Goal: Task Accomplishment & Management: Manage account settings

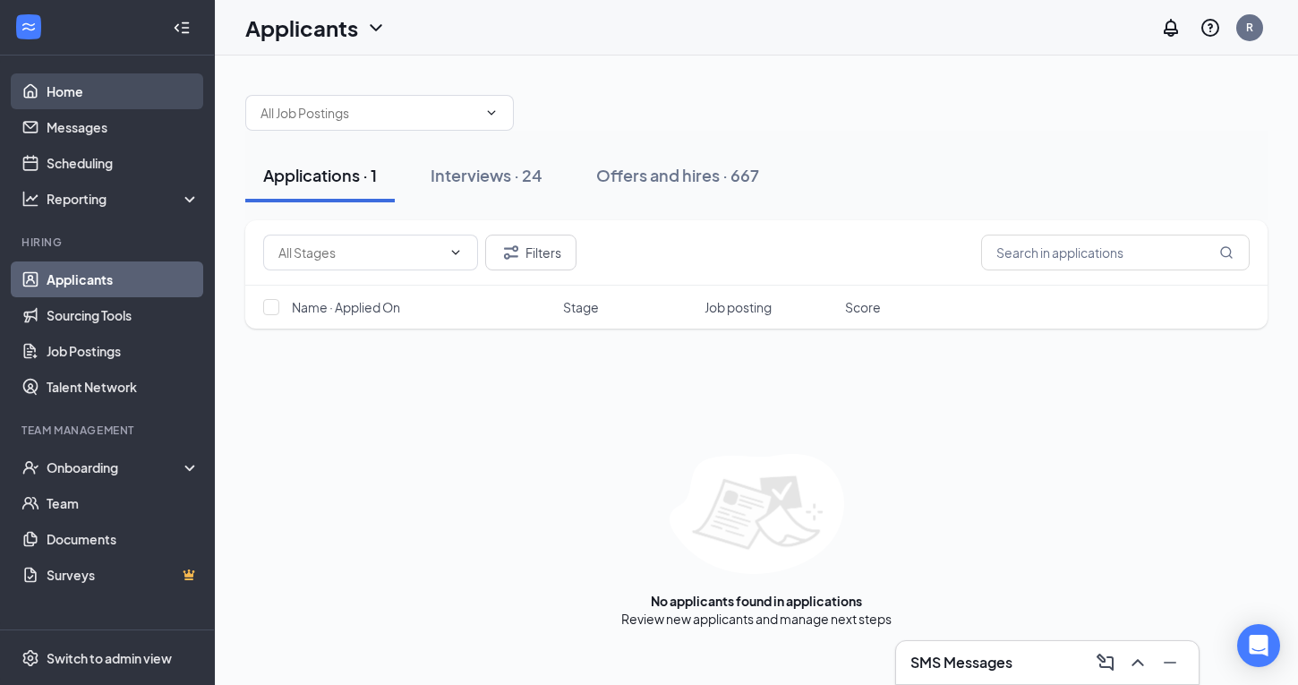
click at [63, 92] on link "Home" at bounding box center [123, 91] width 153 height 36
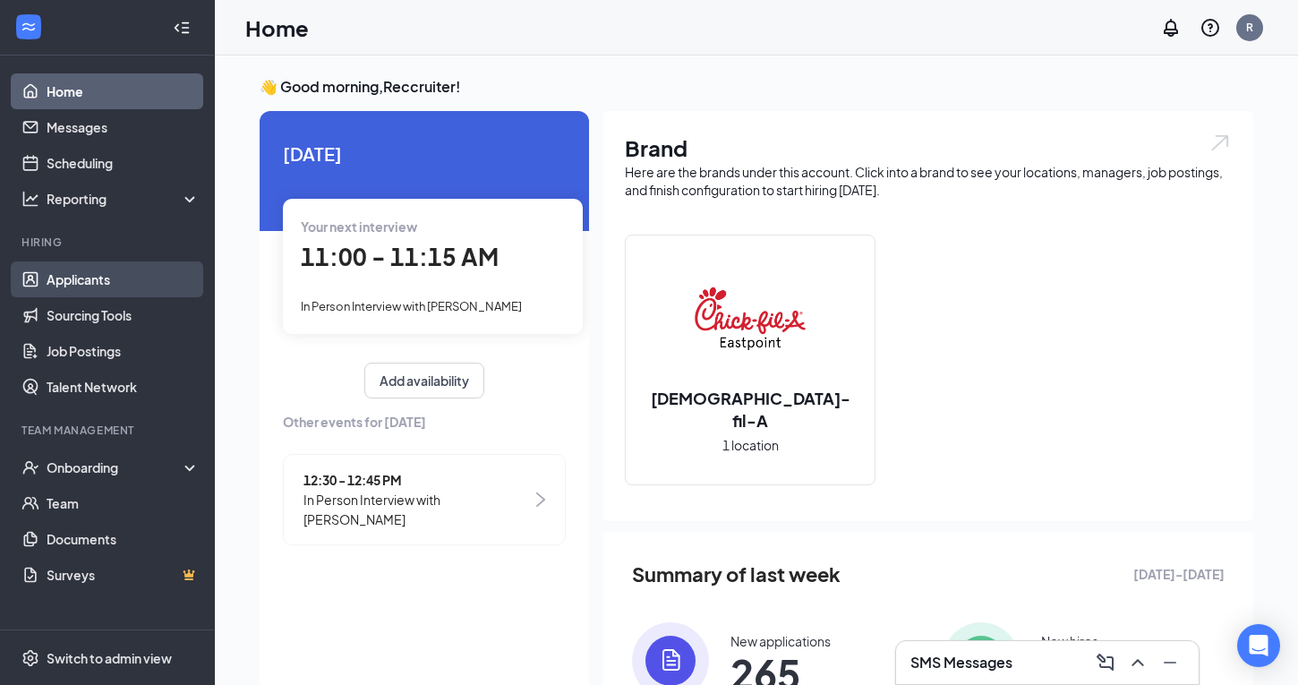
click at [55, 276] on link "Applicants" at bounding box center [123, 279] width 153 height 36
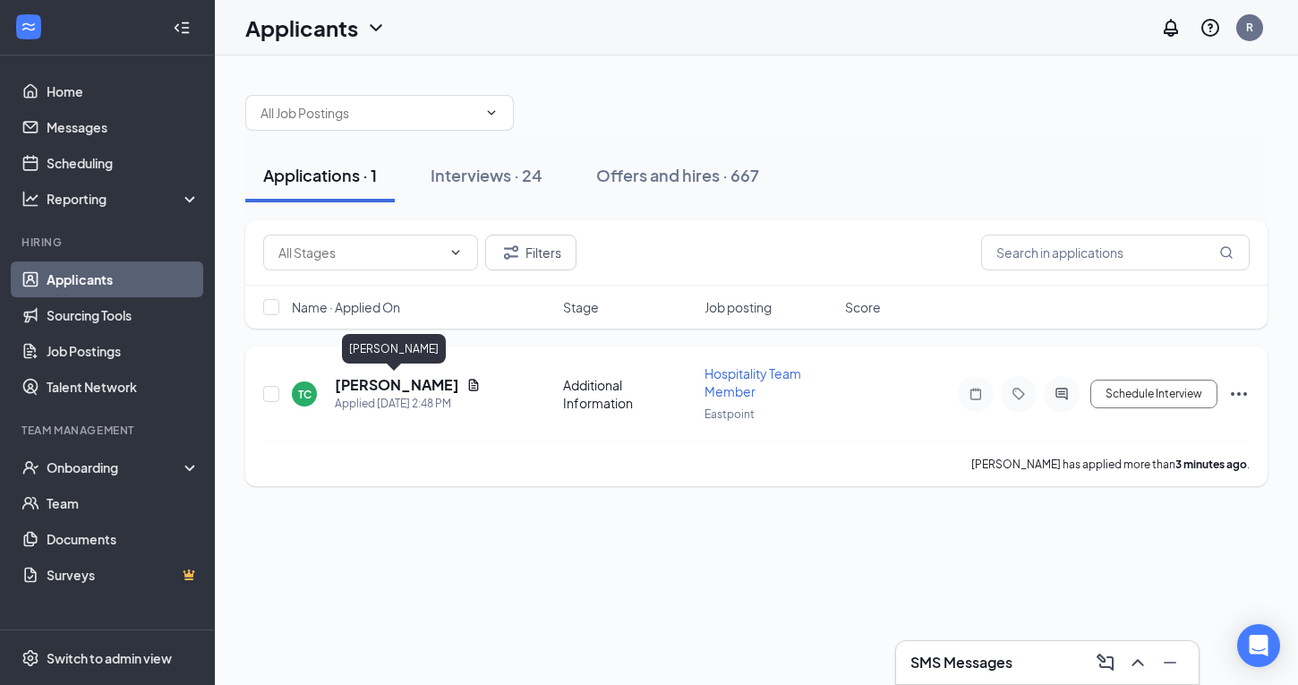
click at [342, 385] on h5 "Taliya Cadogan" at bounding box center [397, 385] width 124 height 20
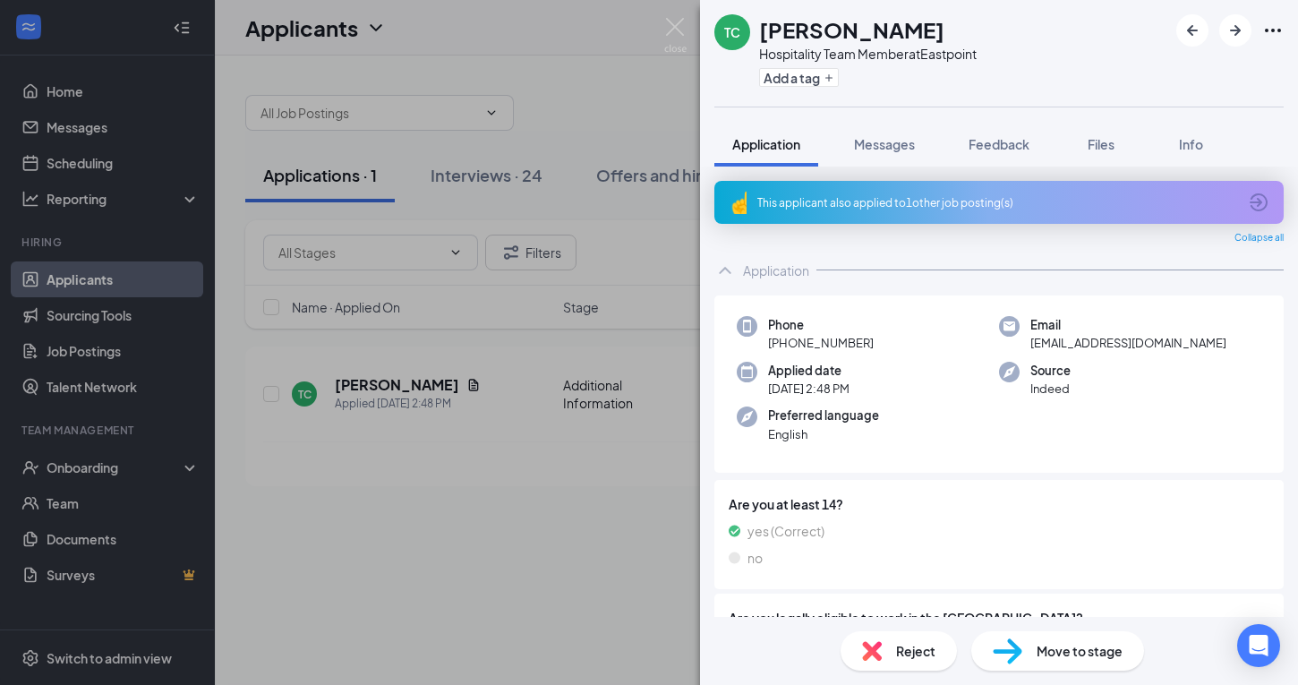
click at [1011, 202] on div "This applicant also applied to 1 other job posting(s)" at bounding box center [997, 202] width 480 height 15
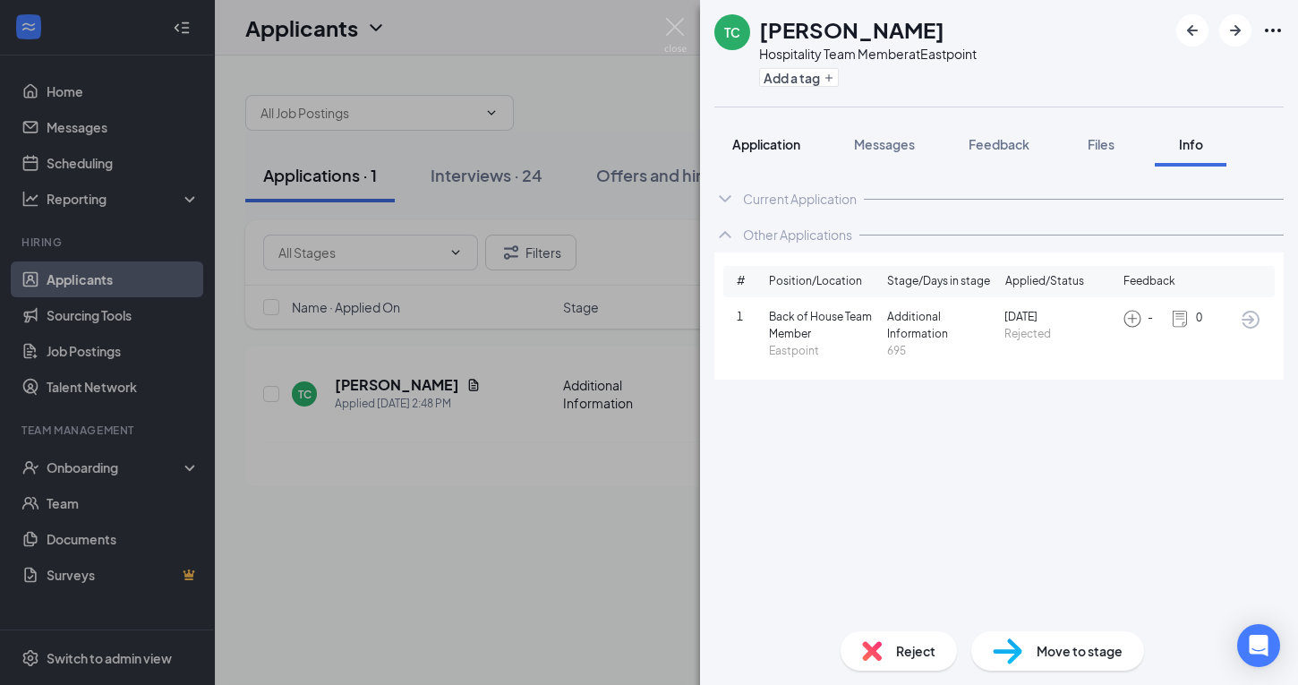
drag, startPoint x: 763, startPoint y: 145, endPoint x: 765, endPoint y: 162, distance: 17.1
click at [763, 145] on span "Application" at bounding box center [766, 144] width 68 height 16
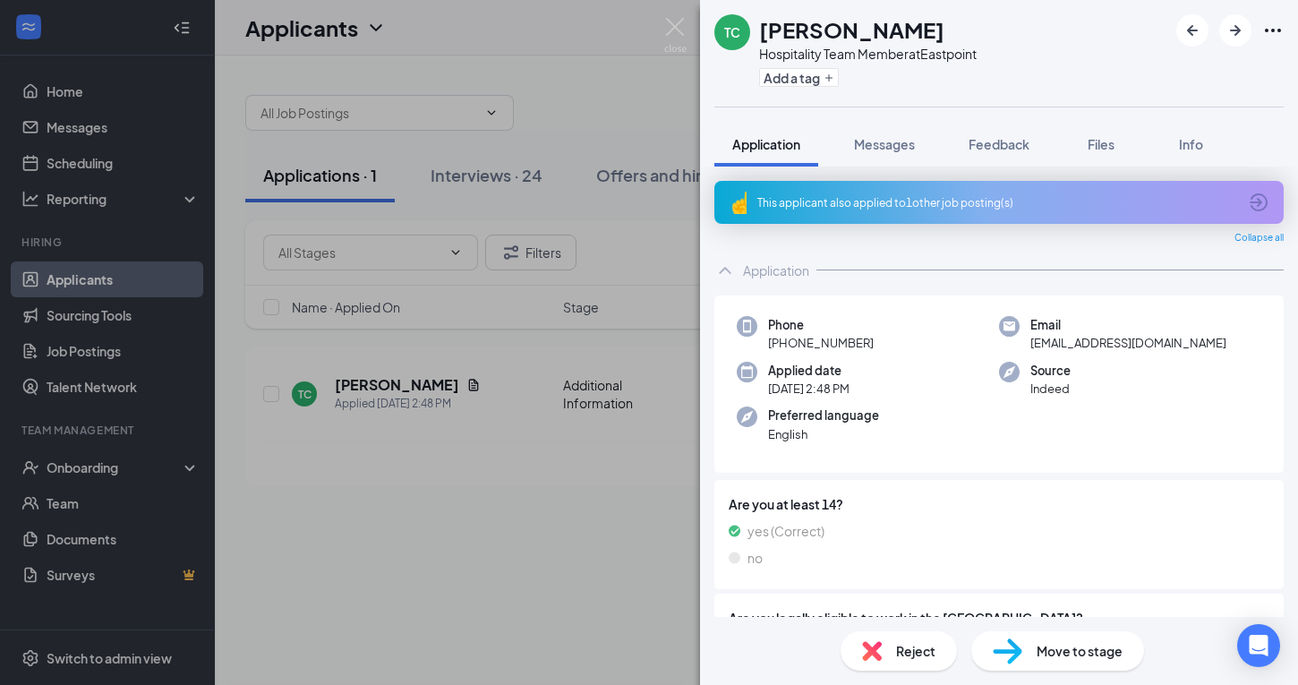
click at [904, 655] on span "Reject" at bounding box center [915, 651] width 39 height 20
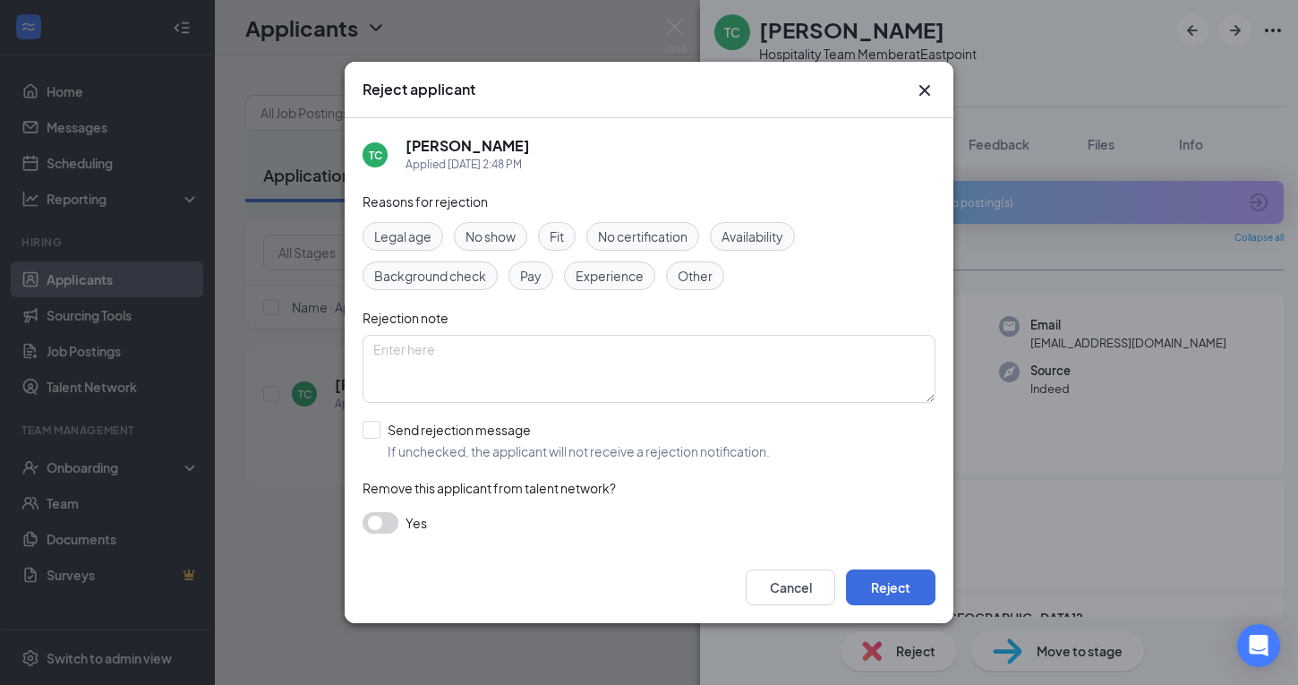
click at [358, 427] on div "TC Taliya Cadogan Applied Today 2:48 PM Reasons for rejection Legal age No show…" at bounding box center [649, 334] width 609 height 433
click at [387, 440] on input "Send rejection message If unchecked, the applicant will not receive a rejection…" at bounding box center [566, 440] width 407 height 39
checkbox input "true"
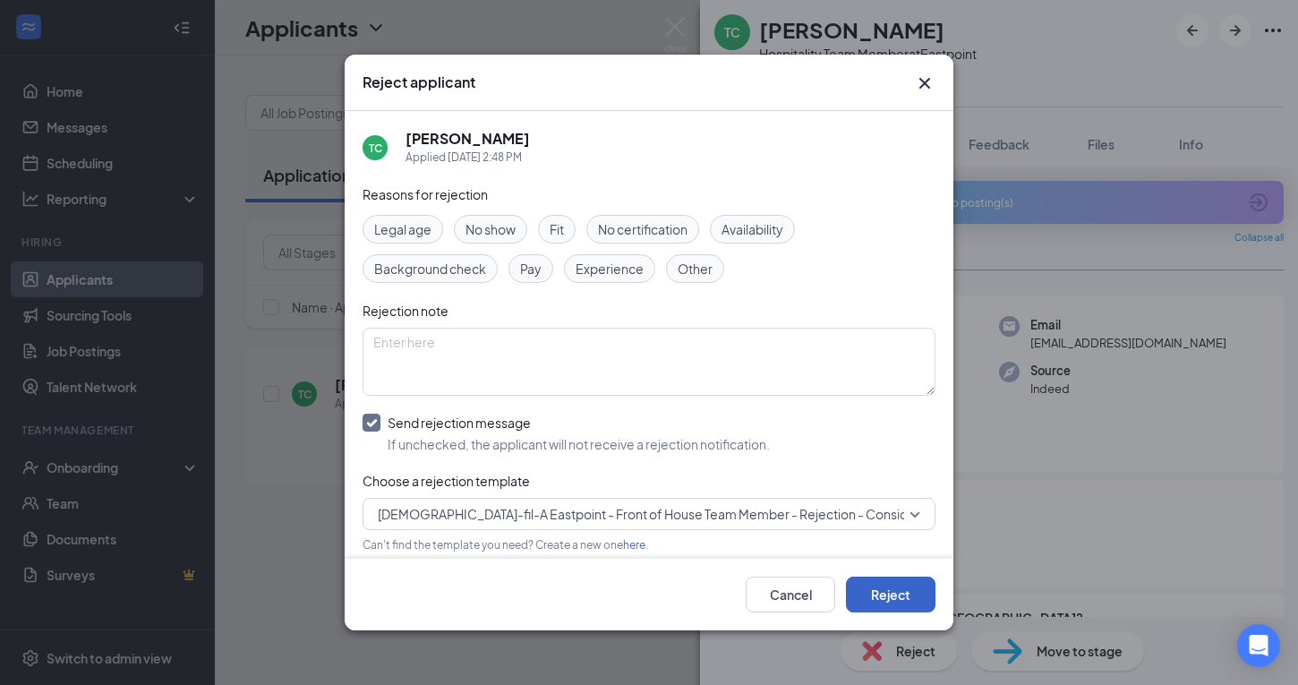
click at [877, 605] on button "Reject" at bounding box center [891, 595] width 90 height 36
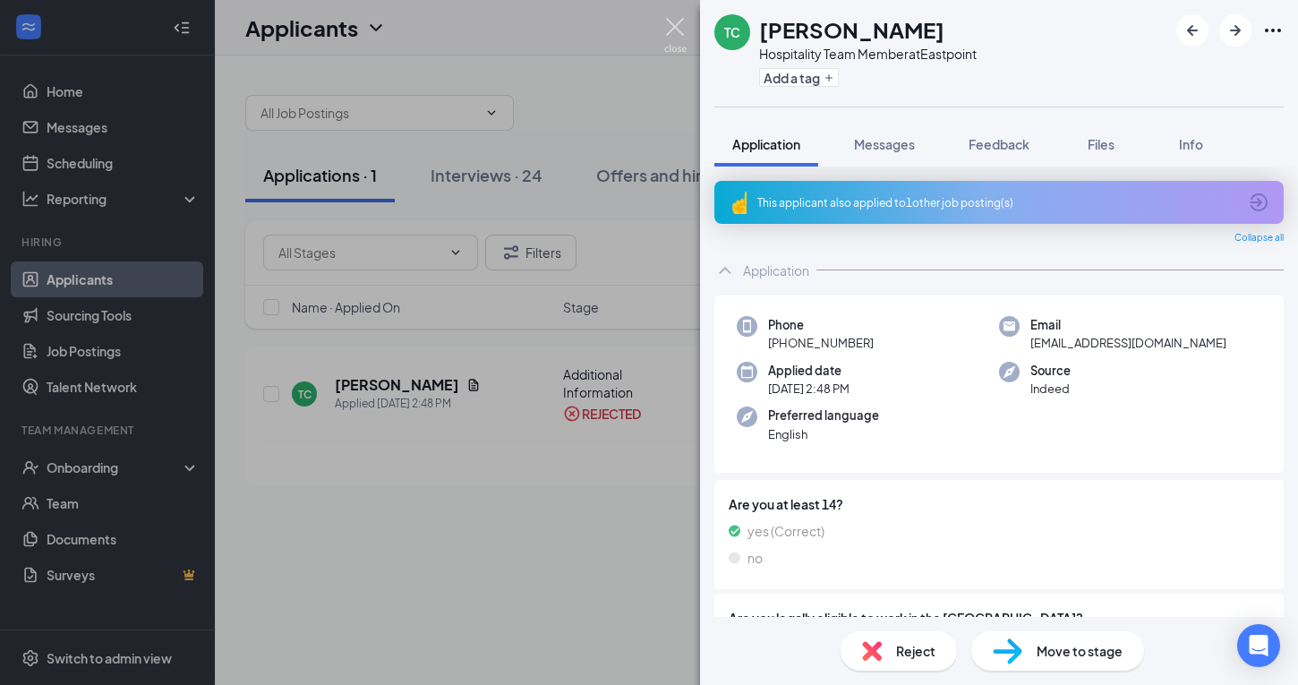
click at [681, 20] on img at bounding box center [675, 35] width 22 height 35
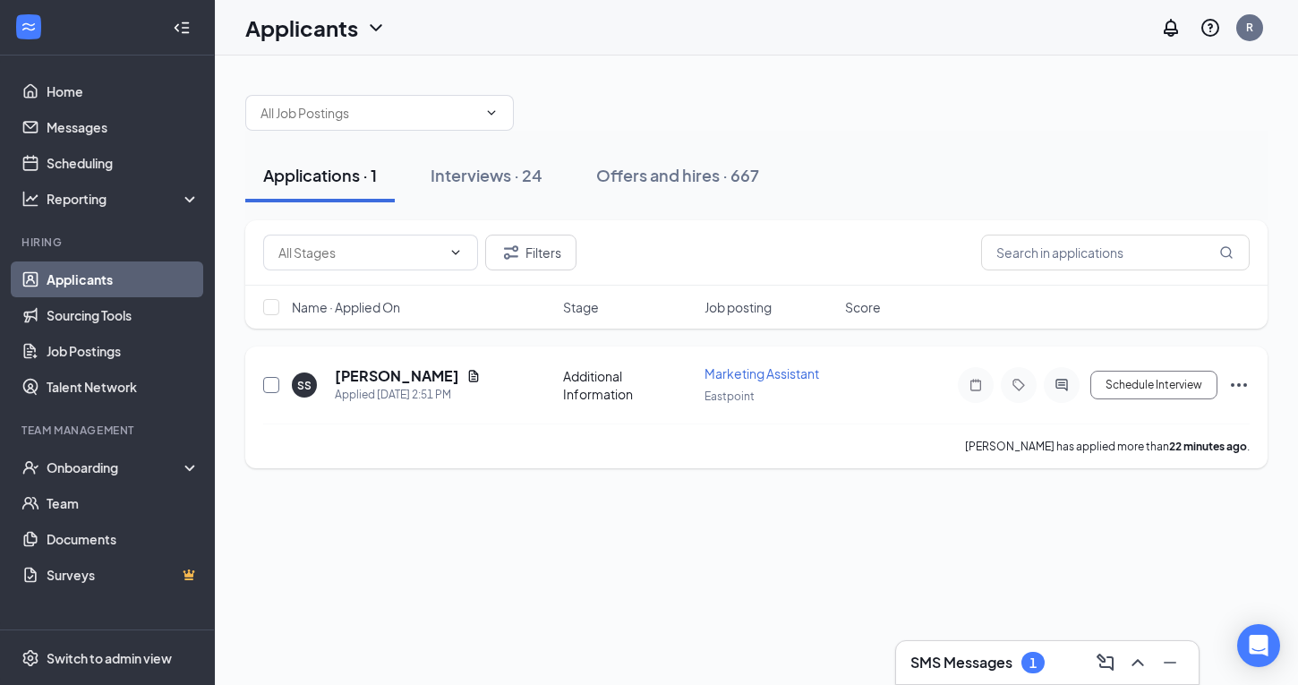
click at [269, 382] on input "checkbox" at bounding box center [271, 385] width 16 height 16
checkbox input "true"
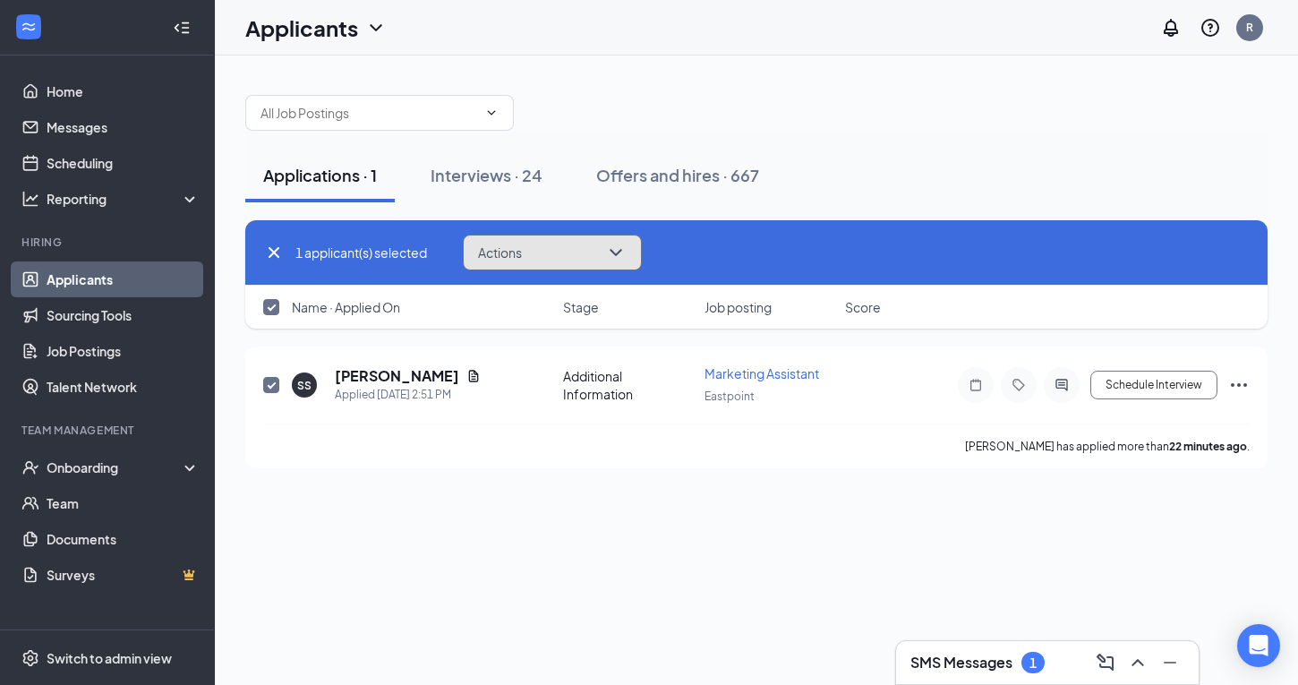
click at [627, 252] on icon "ChevronDown" at bounding box center [615, 252] width 21 height 21
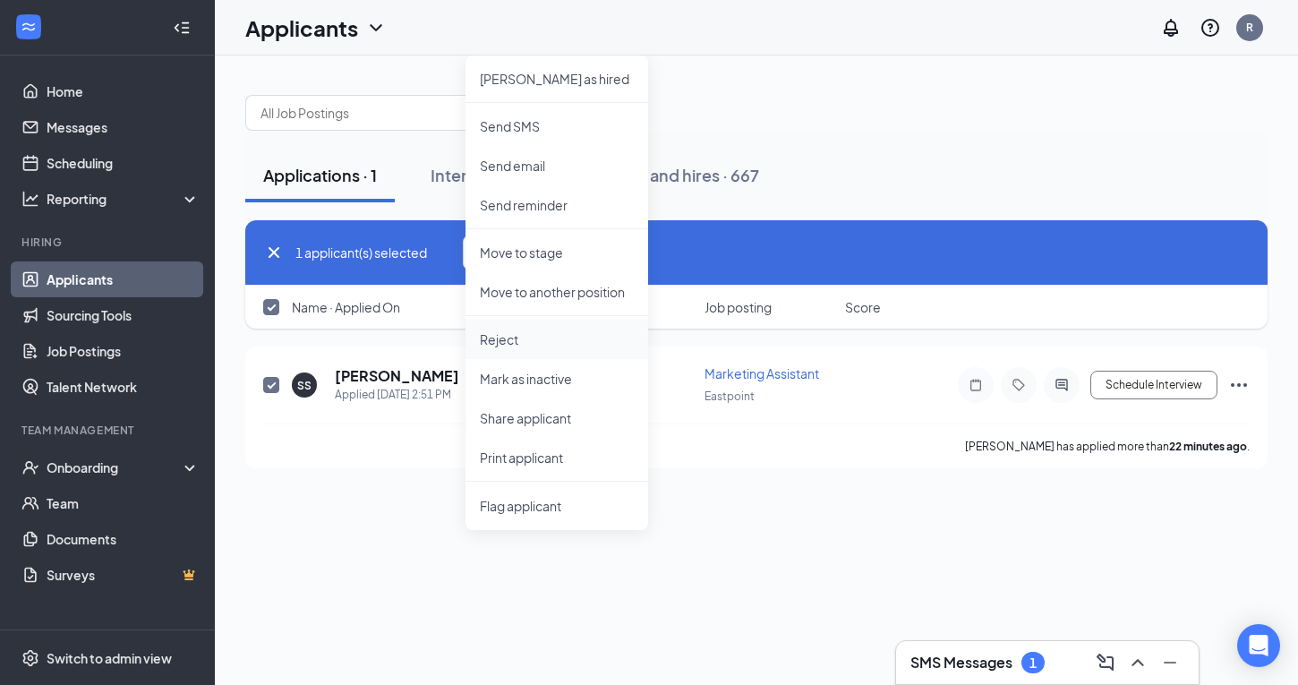
click at [509, 338] on p "Reject" at bounding box center [557, 339] width 154 height 18
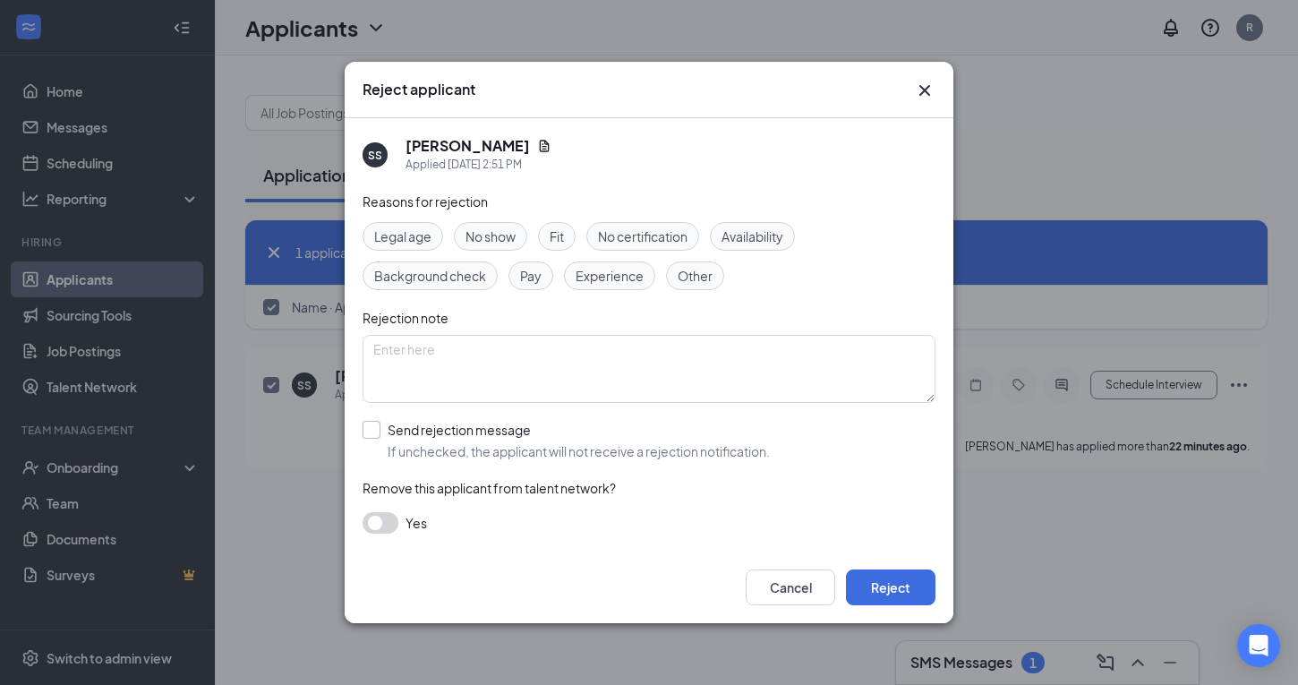
click at [367, 434] on input "Send rejection message If unchecked, the applicant will not receive a rejection…" at bounding box center [566, 440] width 407 height 39
checkbox input "true"
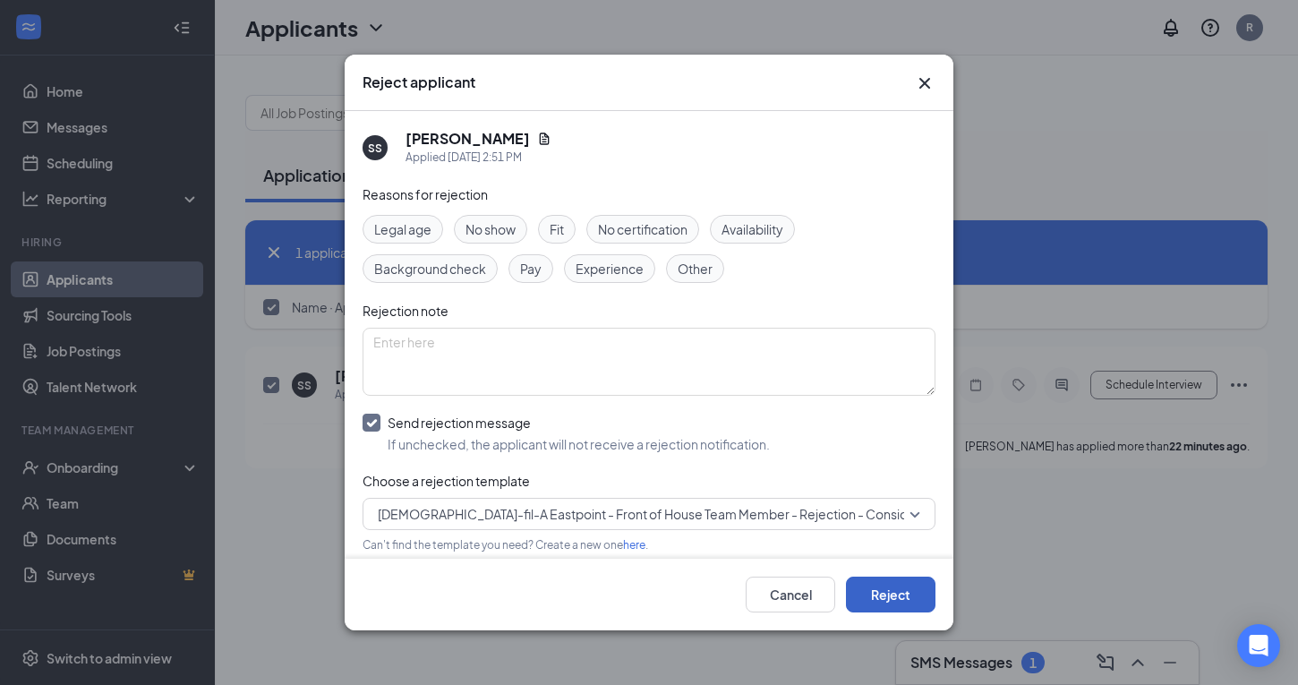
drag, startPoint x: 873, startPoint y: 596, endPoint x: 911, endPoint y: 605, distance: 39.5
click at [873, 596] on button "Reject" at bounding box center [891, 595] width 90 height 36
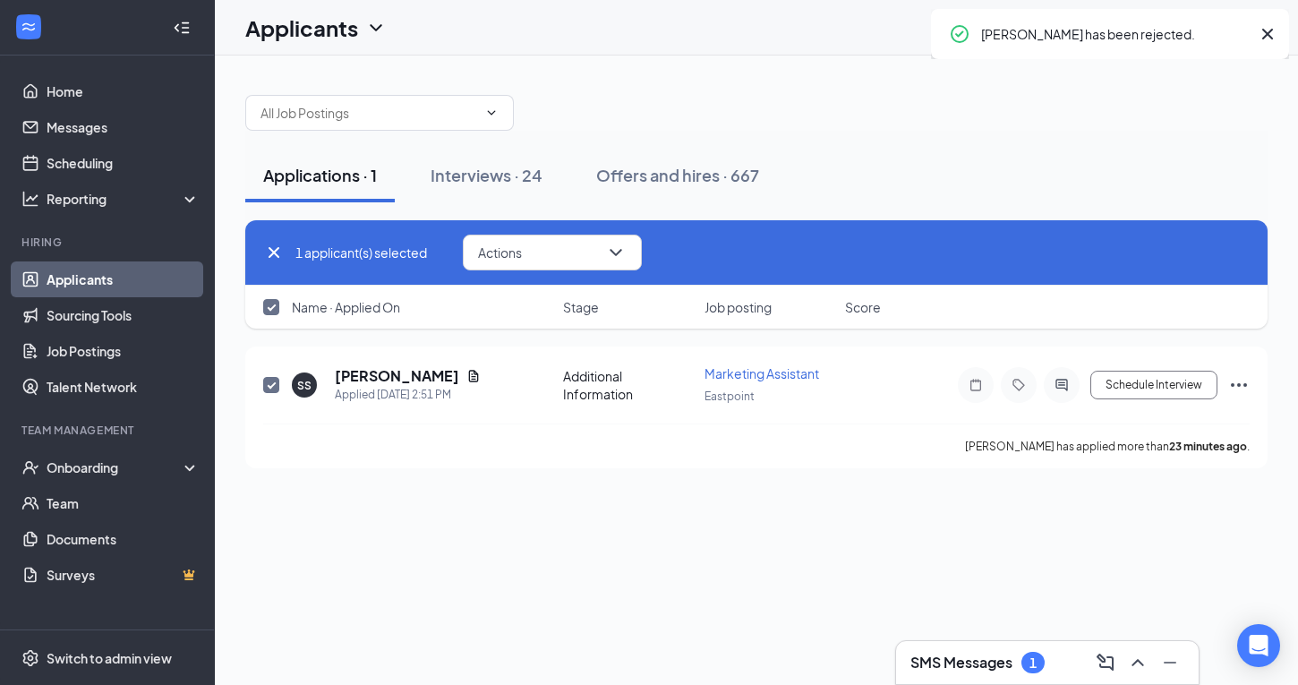
checkbox input "false"
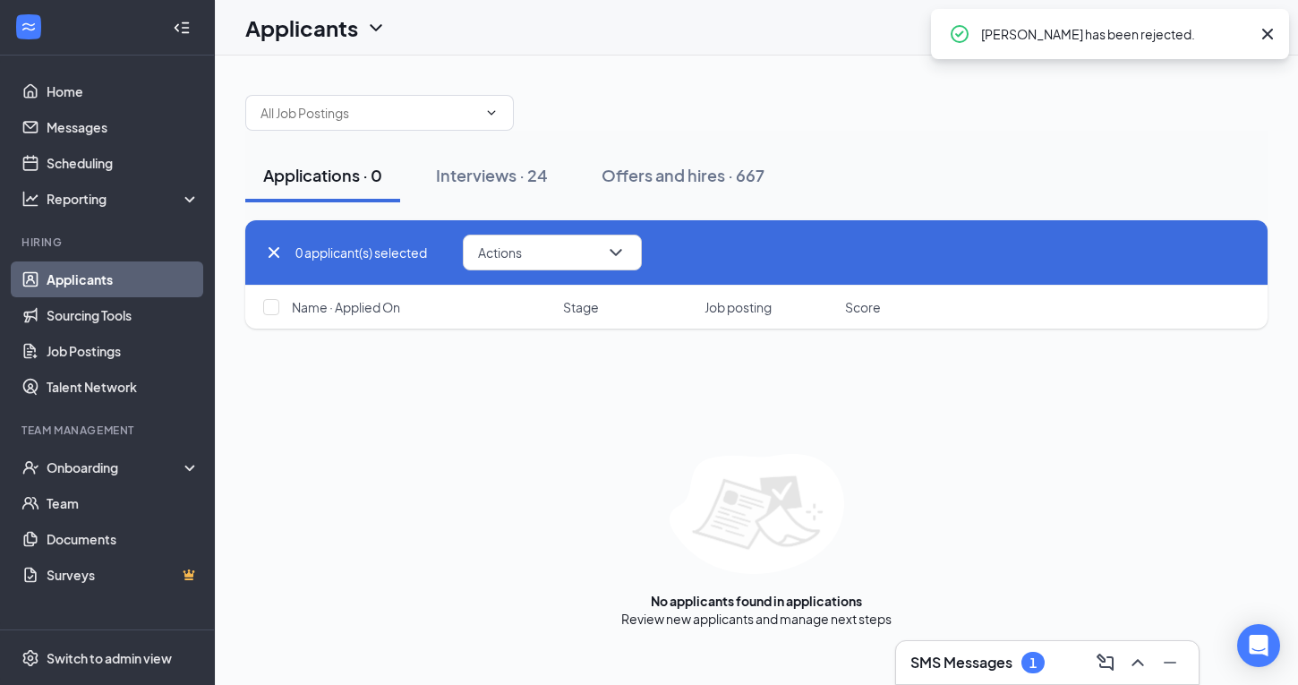
click at [1062, 659] on div "SMS Messages 1" at bounding box center [1047, 662] width 274 height 29
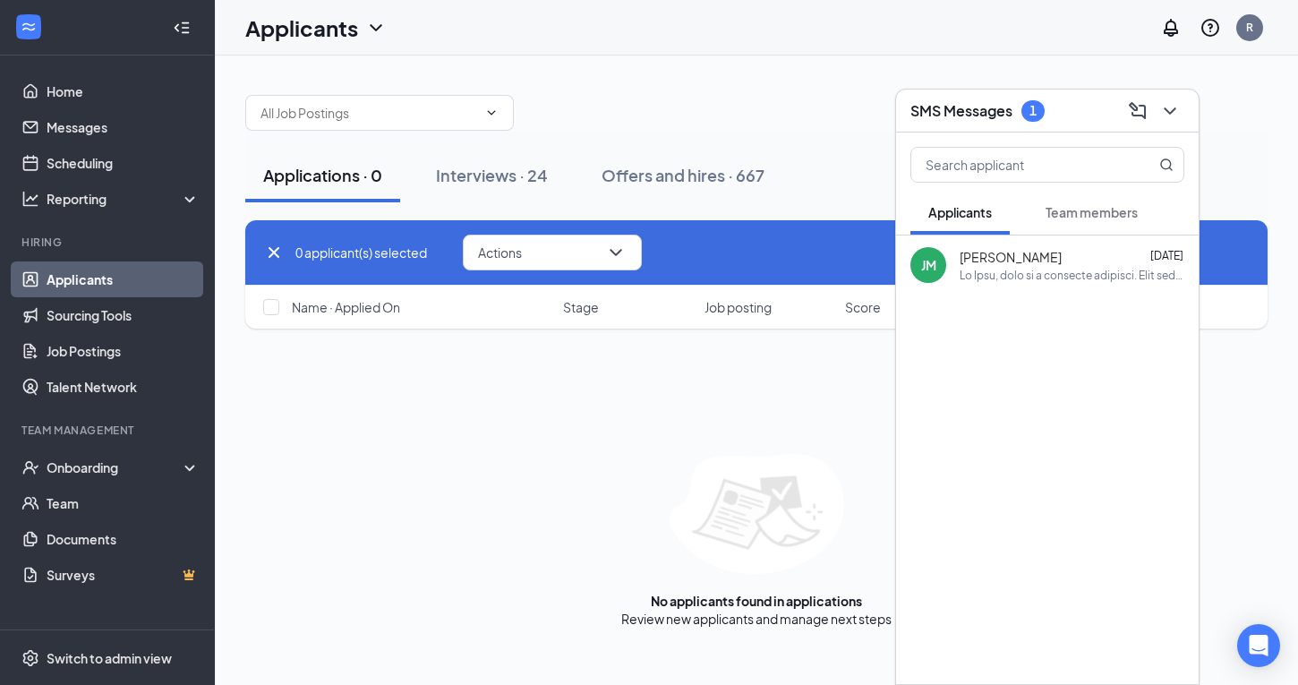
click at [978, 258] on span "[PERSON_NAME]" at bounding box center [1011, 257] width 102 height 18
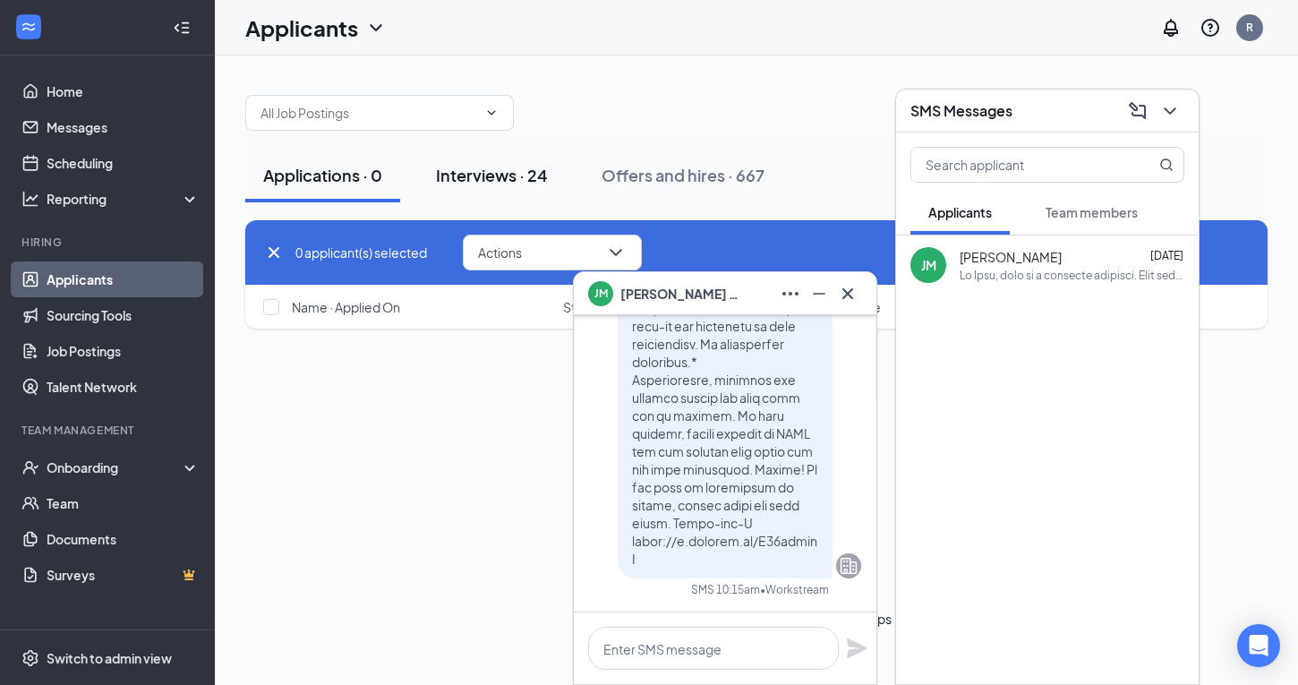
click at [456, 172] on div "Interviews · 24" at bounding box center [492, 175] width 112 height 22
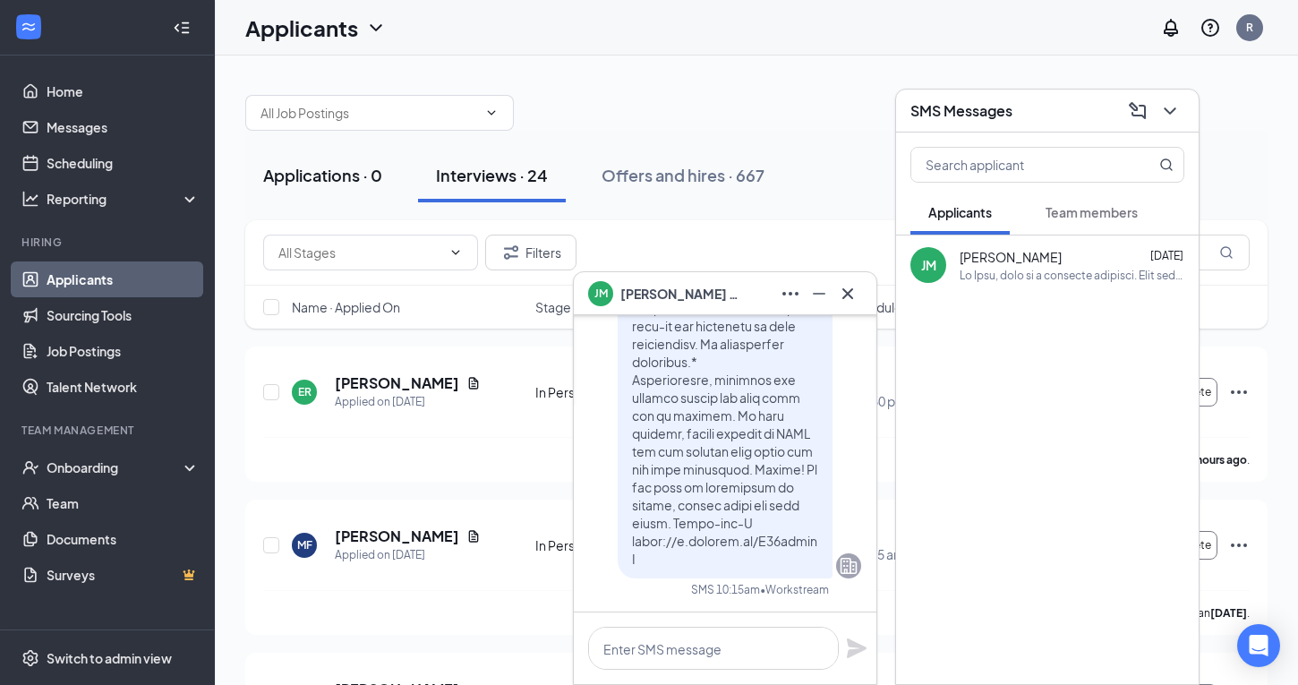
click at [286, 180] on div "Applications · 0" at bounding box center [322, 175] width 119 height 22
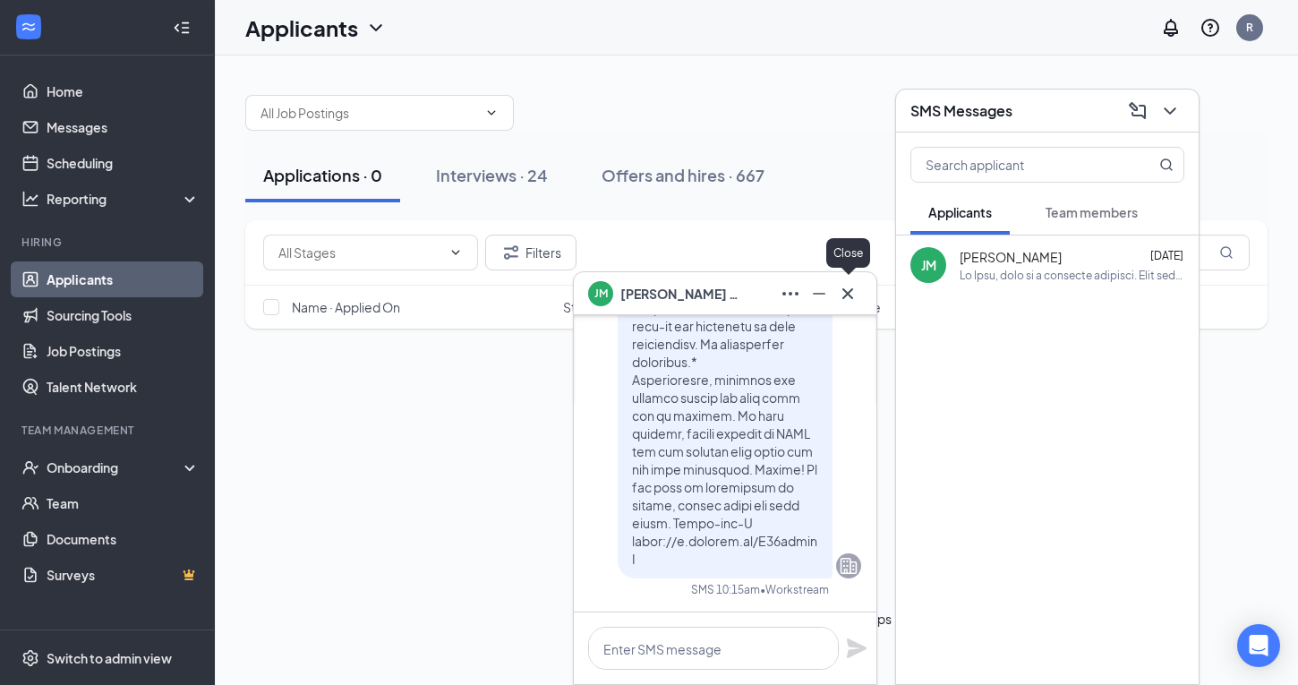
click at [852, 296] on icon "Cross" at bounding box center [847, 292] width 11 height 11
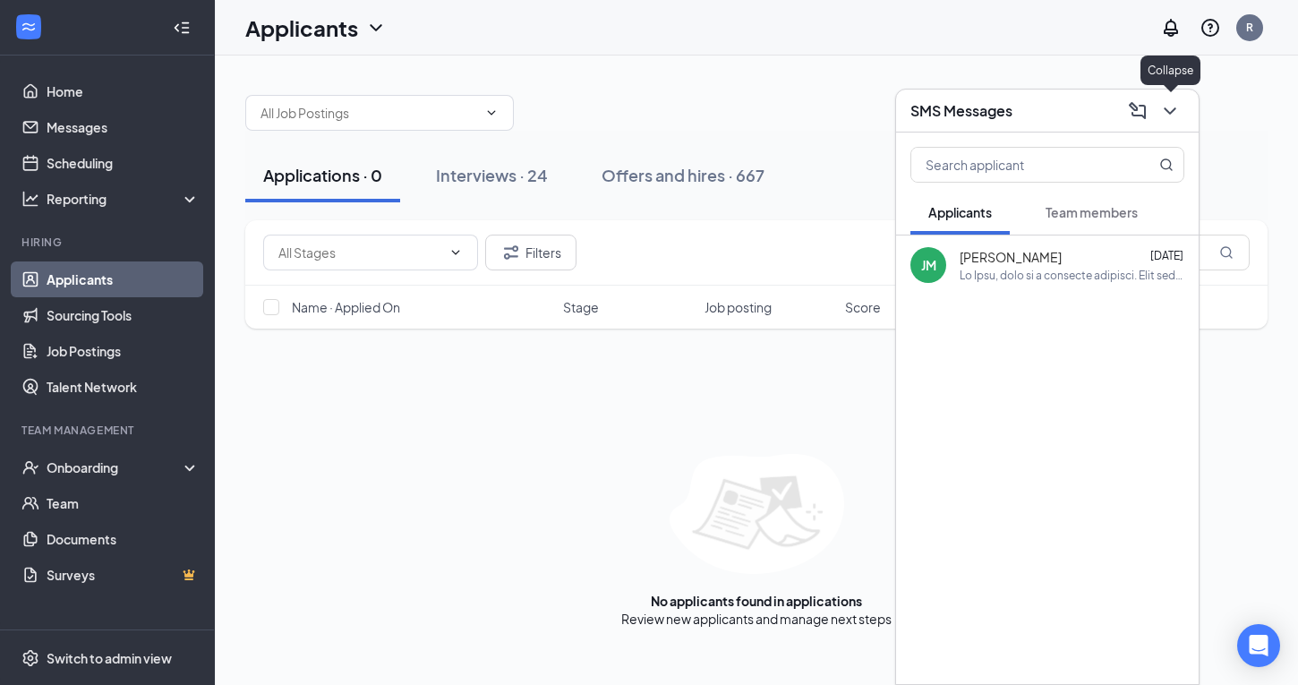
click at [1167, 108] on icon "ChevronDown" at bounding box center [1170, 110] width 12 height 7
